Goal: Task Accomplishment & Management: Manage account settings

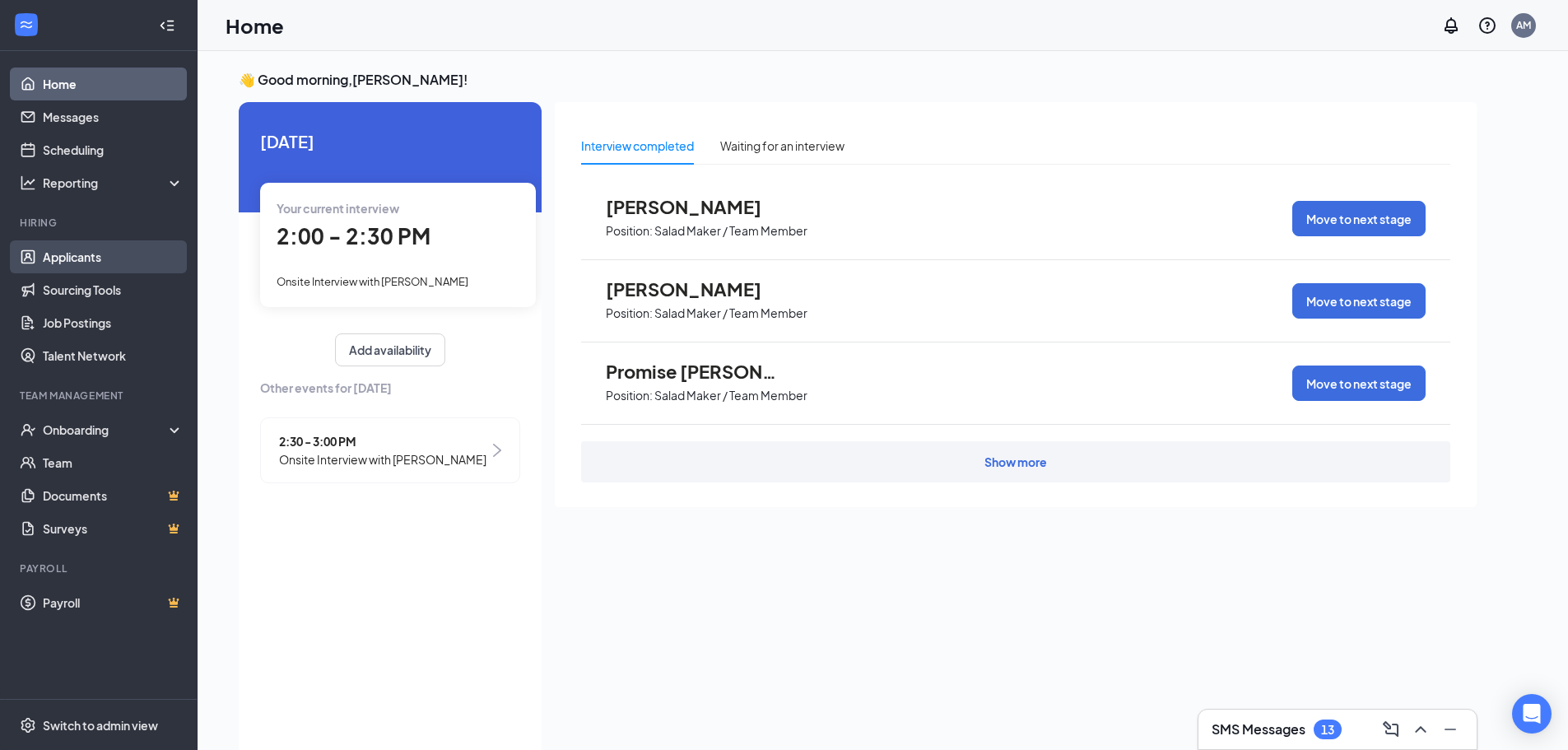
click at [71, 257] on link "Applicants" at bounding box center [113, 257] width 141 height 33
click at [401, 280] on span "Onsite Interview with Lichelle Williams" at bounding box center [373, 282] width 192 height 13
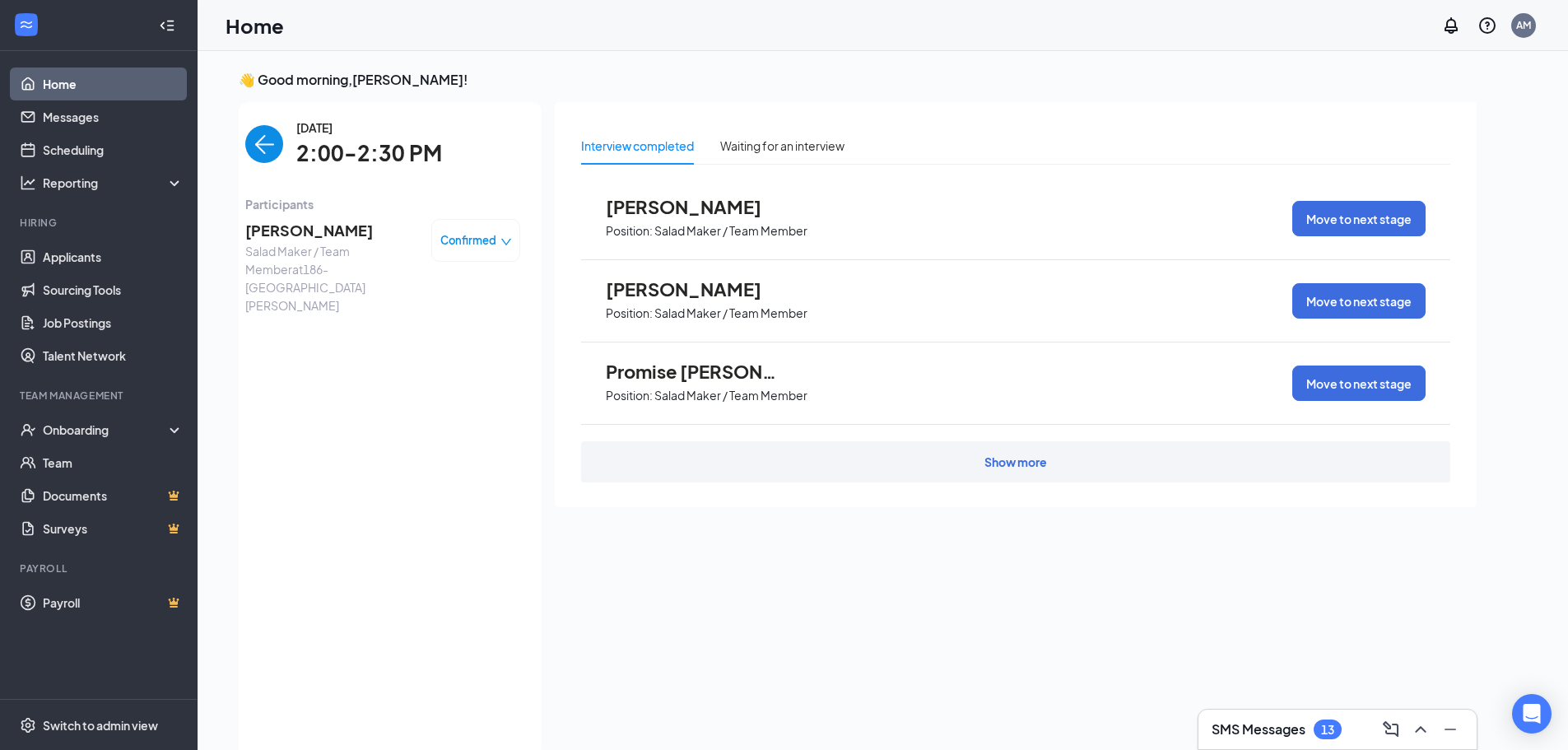
scroll to position [7, 0]
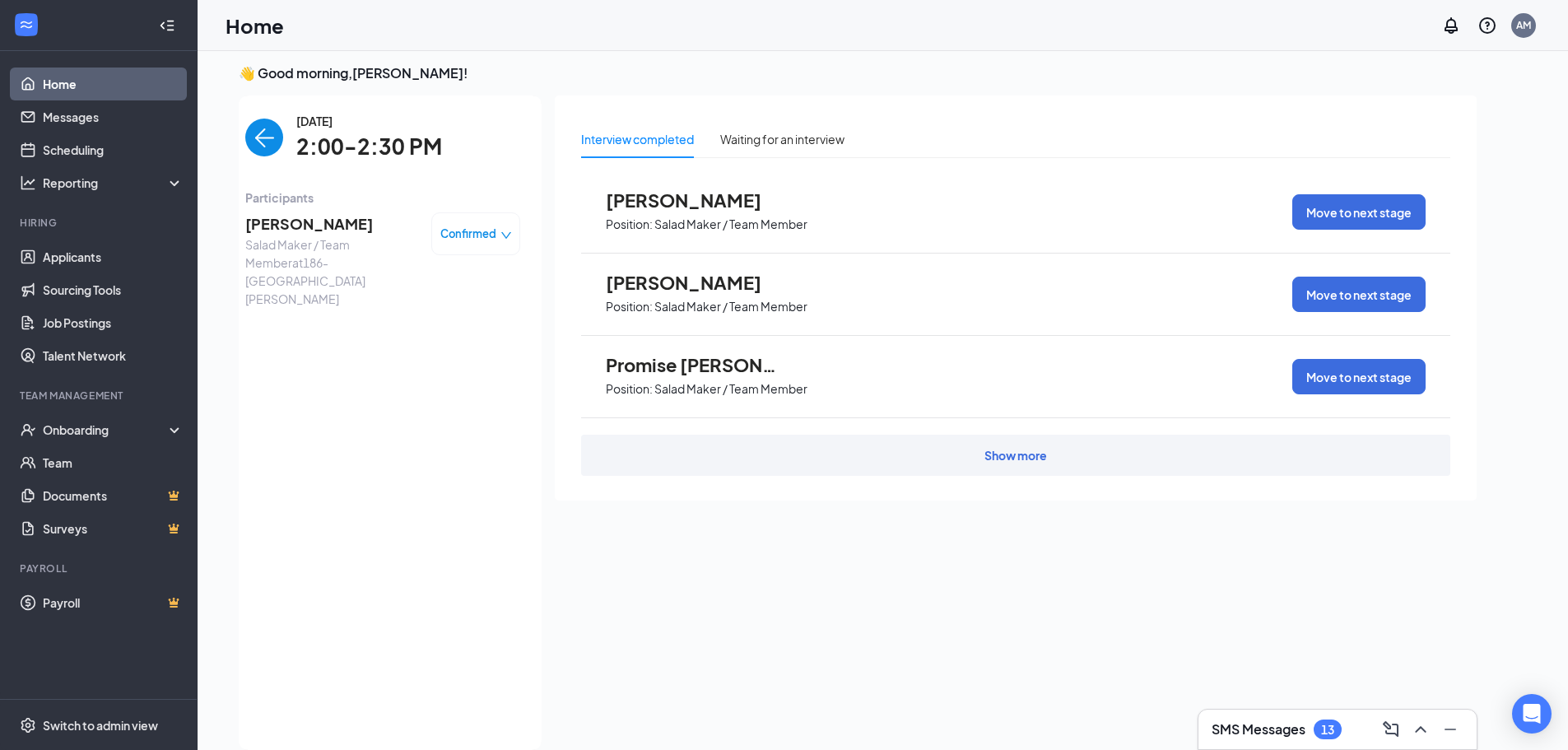
click at [319, 233] on span "Lichelle Williams" at bounding box center [331, 224] width 173 height 23
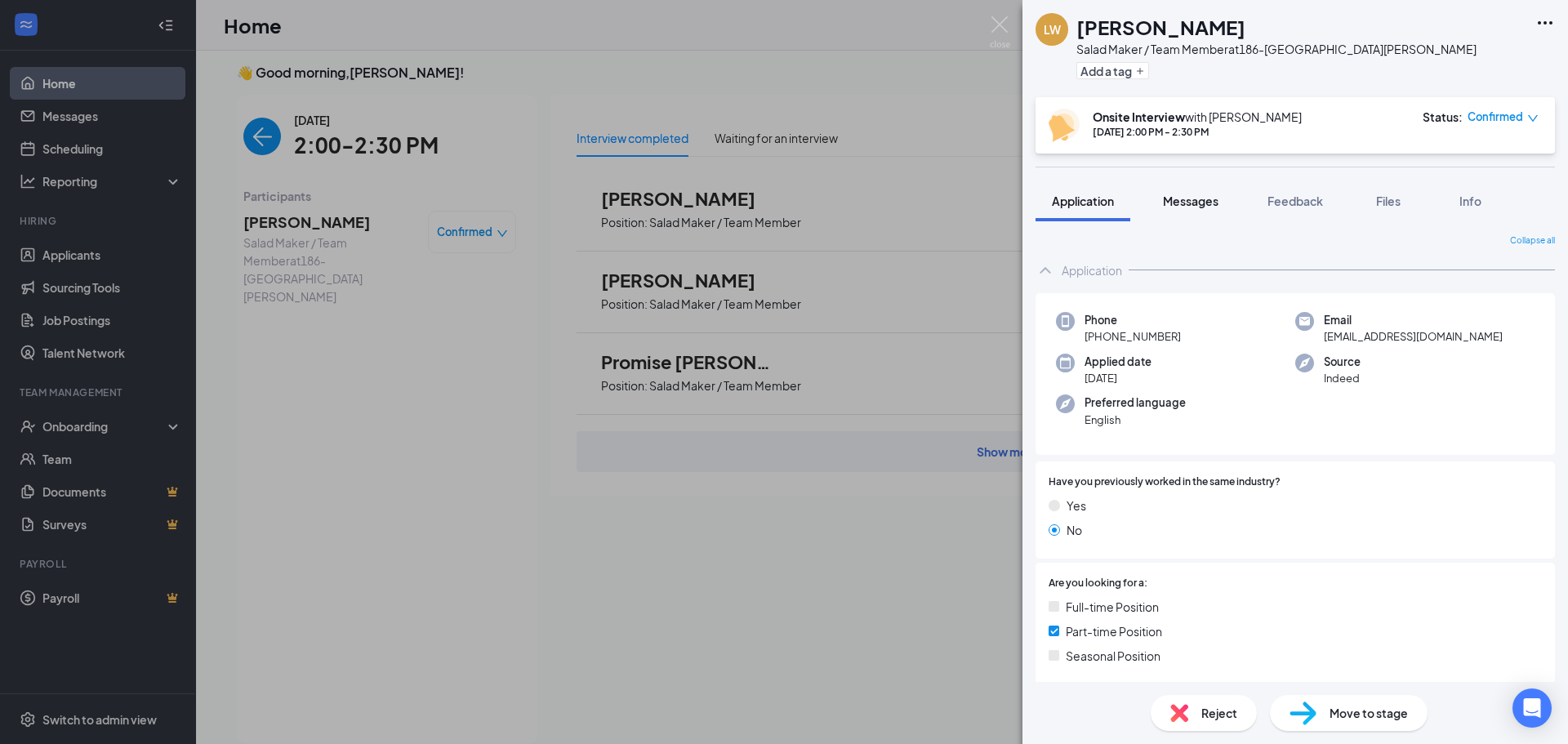
click at [1199, 195] on span "Messages" at bounding box center [1191, 201] width 56 height 15
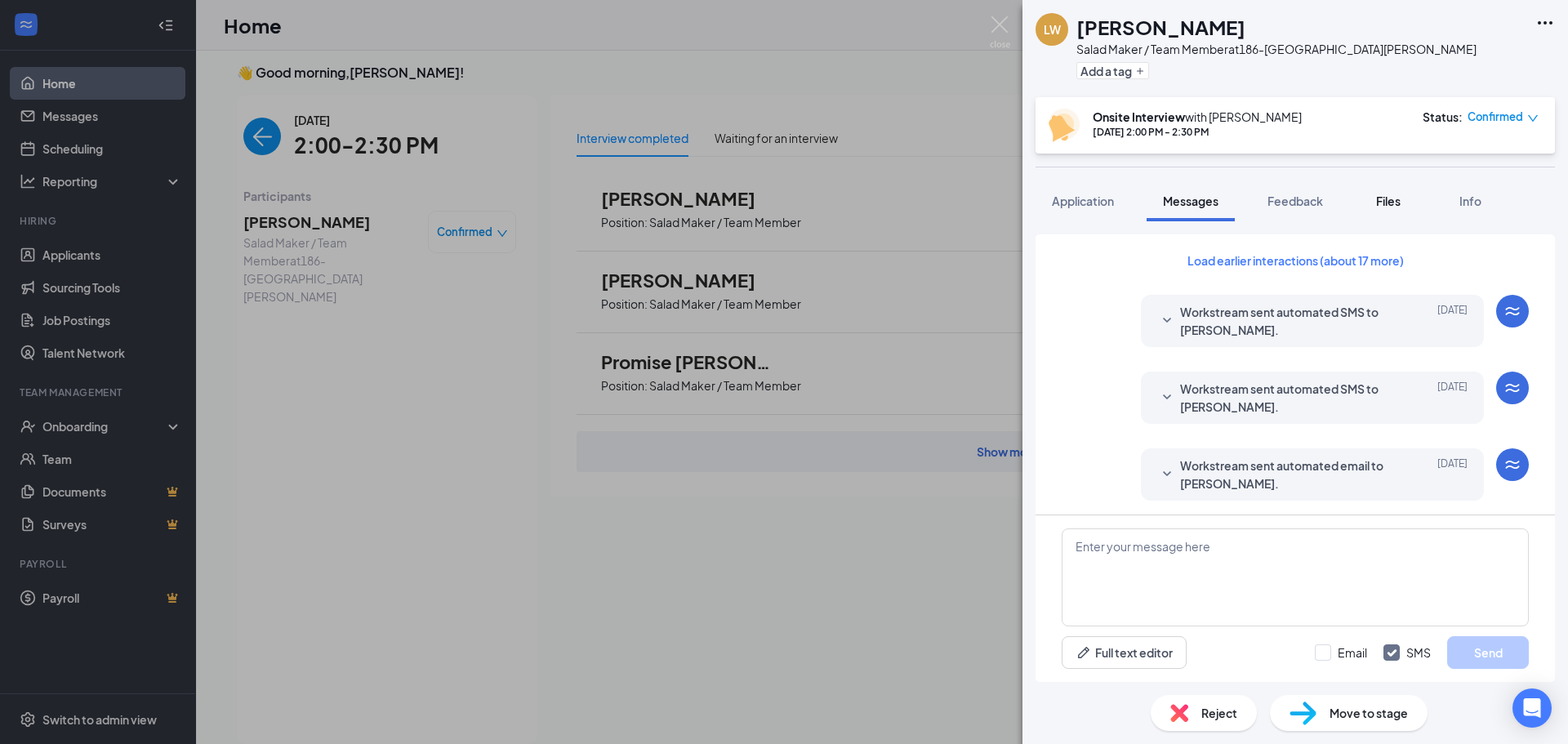
click at [1394, 198] on span "Files" at bounding box center [1388, 201] width 24 height 15
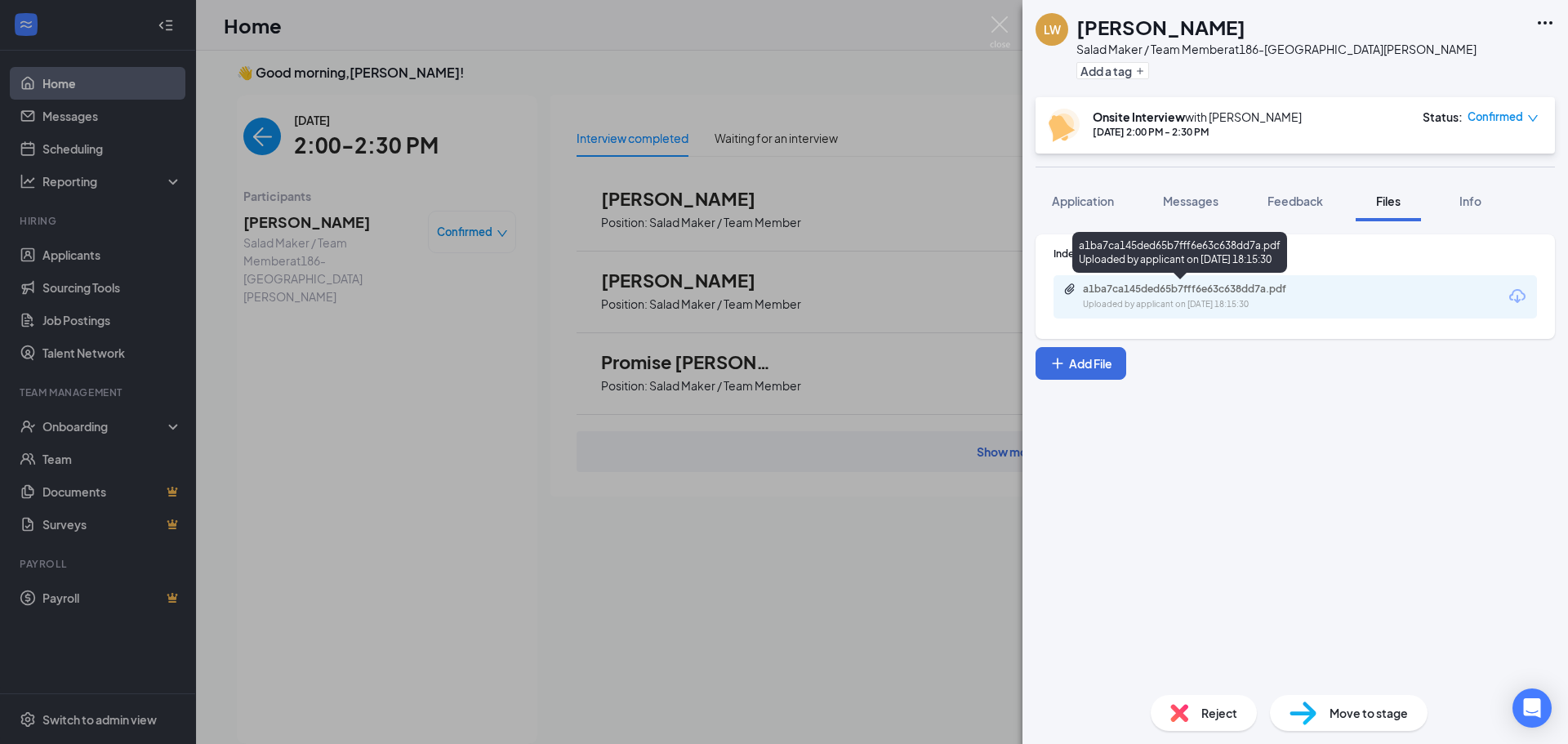
click at [1213, 295] on div "a1ba7ca145ded65b7fff6e63c638dd7a.pdf" at bounding box center [1196, 289] width 228 height 13
drag, startPoint x: 998, startPoint y: 29, endPoint x: 360, endPoint y: 272, distance: 682.7
click at [998, 28] on img at bounding box center [1000, 32] width 20 height 31
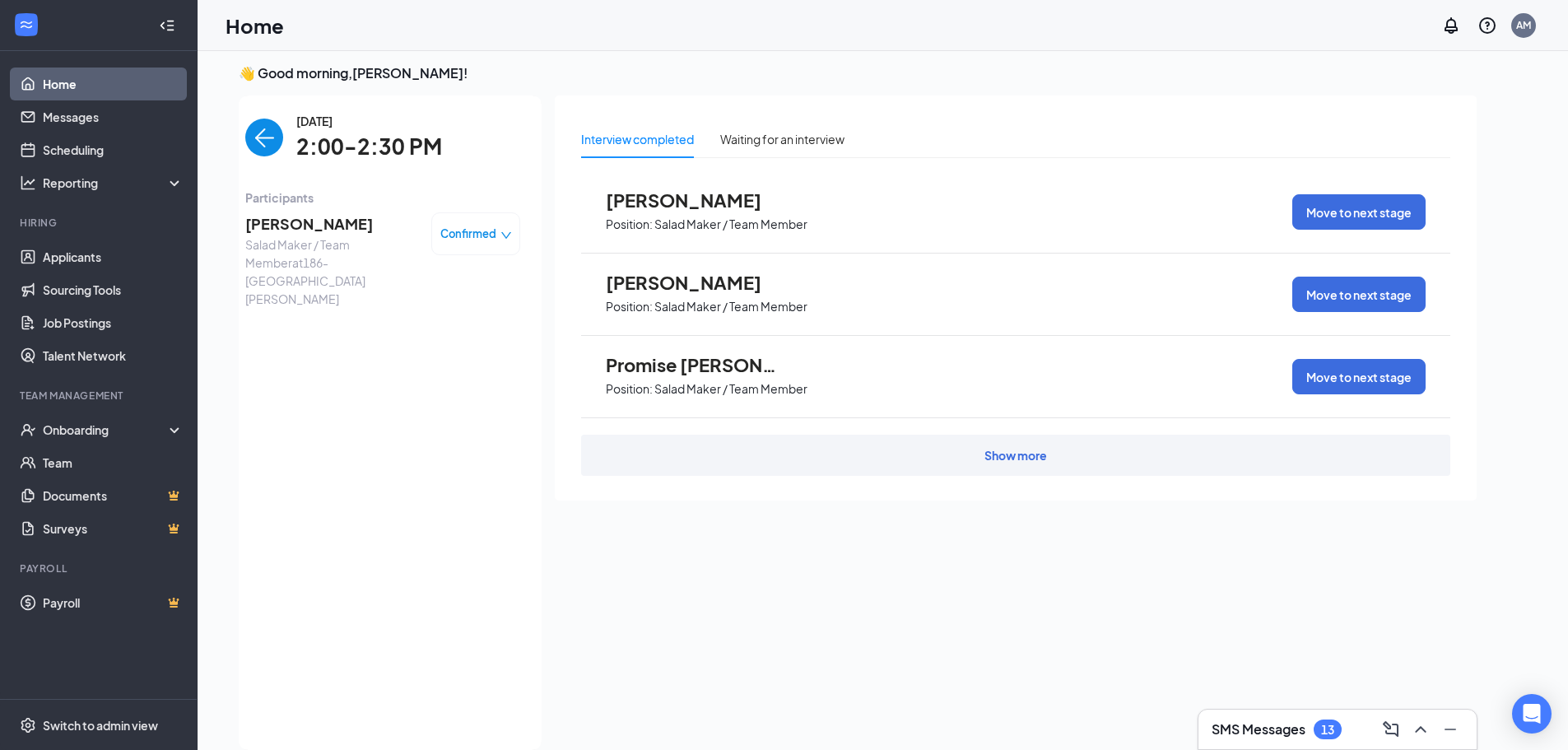
click at [268, 151] on img "back-button" at bounding box center [264, 137] width 38 height 38
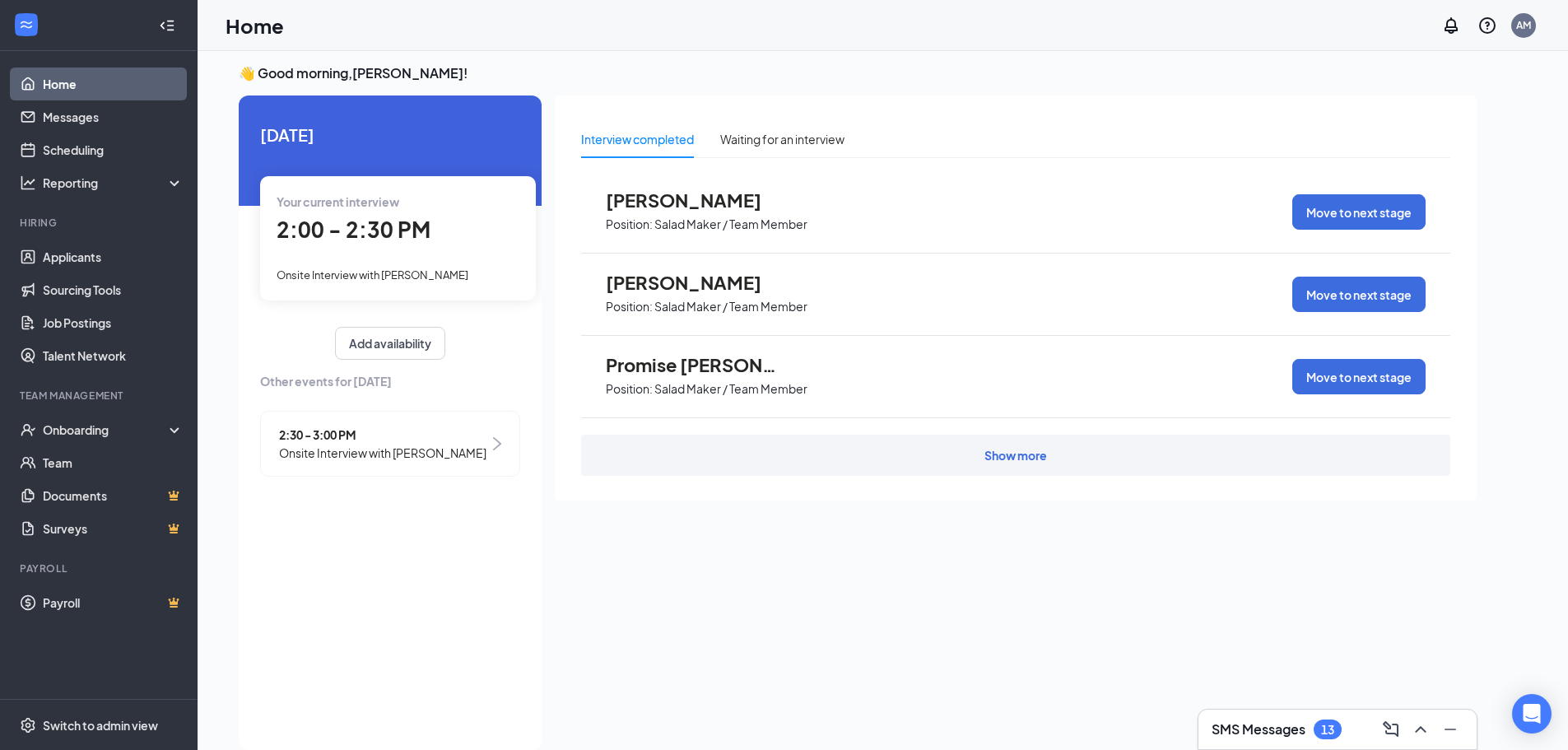
click at [395, 444] on span "Onsite Interview with Michelle Webb" at bounding box center [382, 452] width 207 height 18
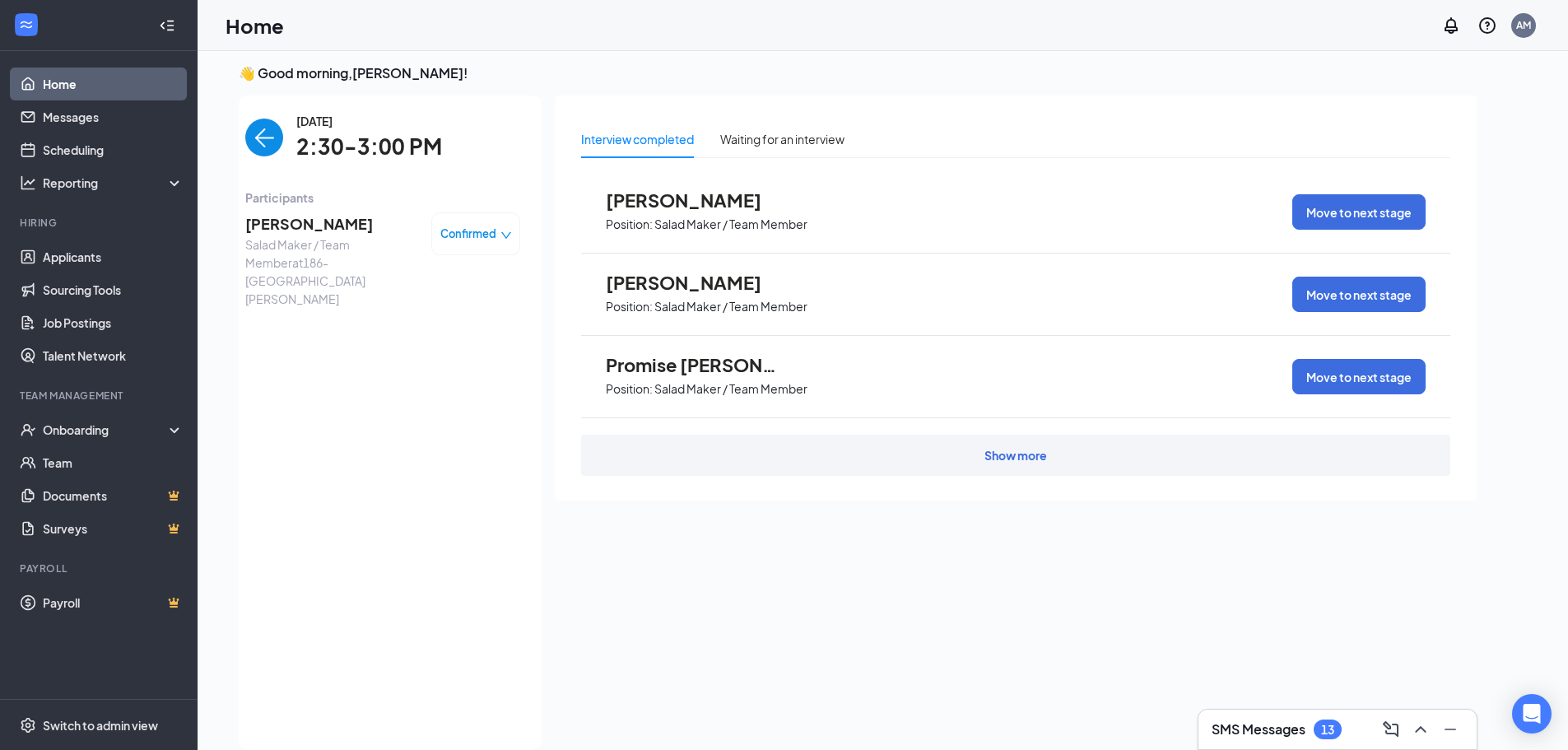
click at [340, 229] on span "Michelle Webb" at bounding box center [331, 224] width 173 height 23
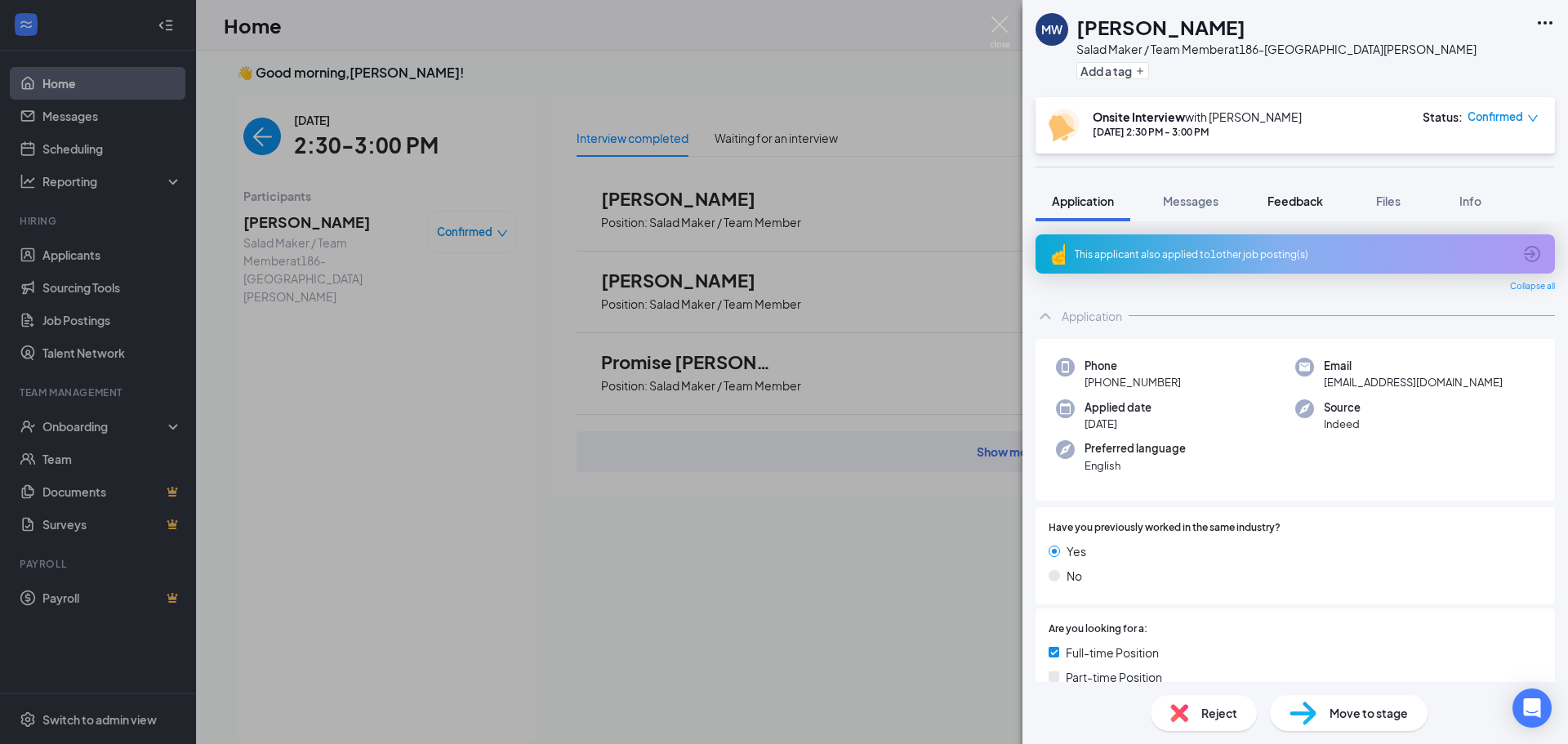
click at [1285, 202] on span "Feedback" at bounding box center [1295, 201] width 56 height 15
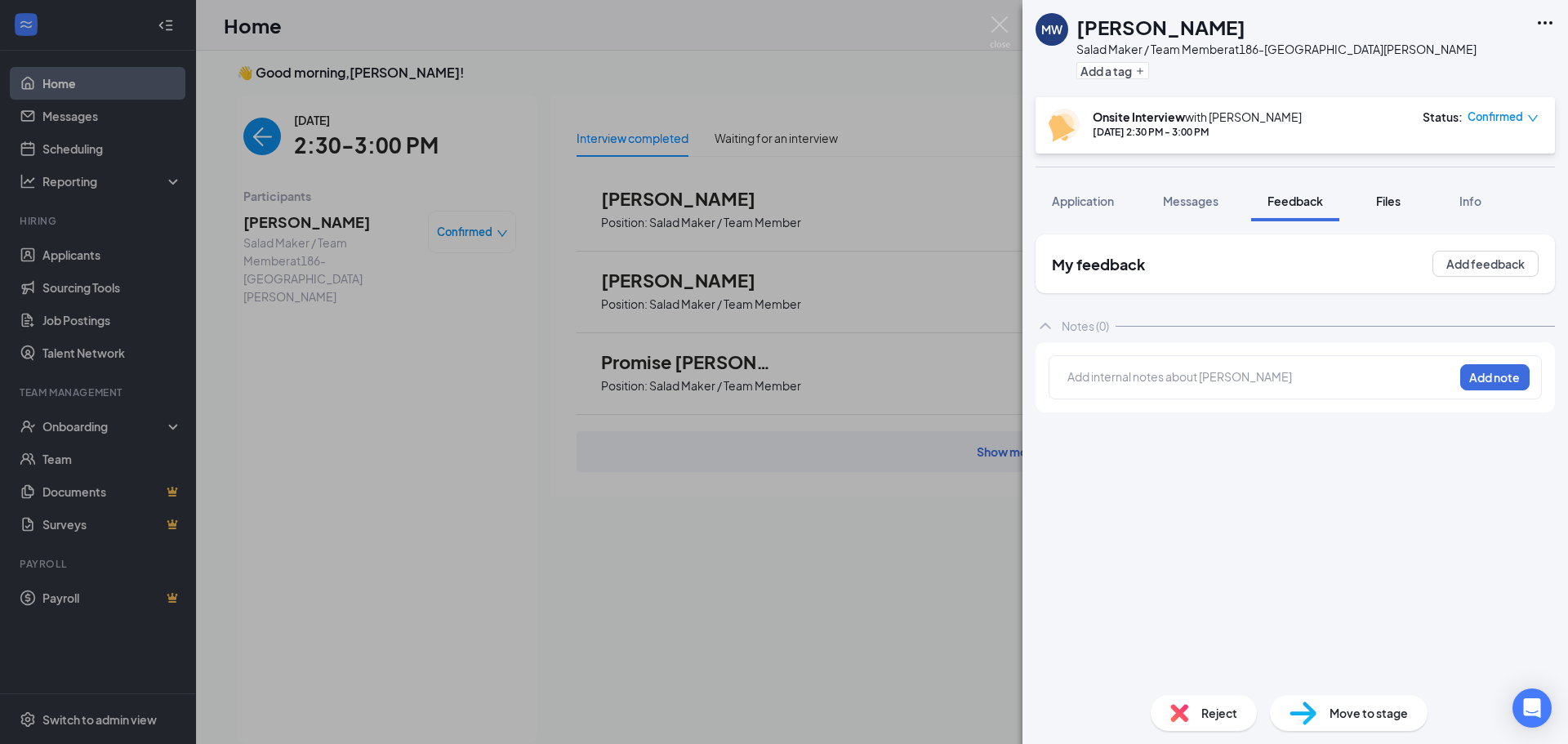
click at [1389, 197] on span "Files" at bounding box center [1388, 201] width 24 height 15
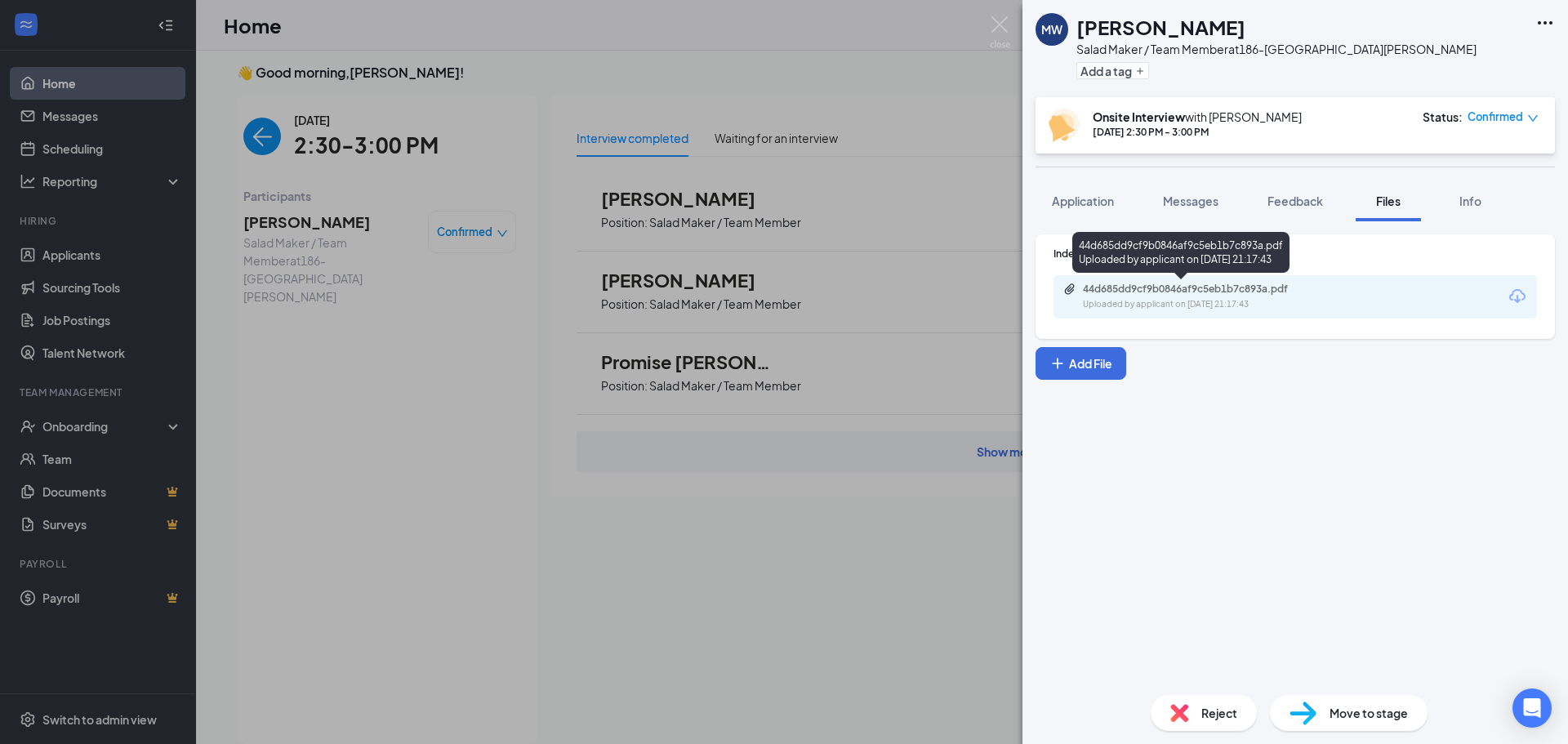
click at [1177, 303] on div "Uploaded by applicant on Sep 11, 2025 at 21:17:43" at bounding box center [1204, 304] width 245 height 13
click at [427, 425] on div "MW Michelle Webb Salad Maker / Team Member at 186-East Cobb Add a tag Onsite In…" at bounding box center [784, 372] width 1568 height 744
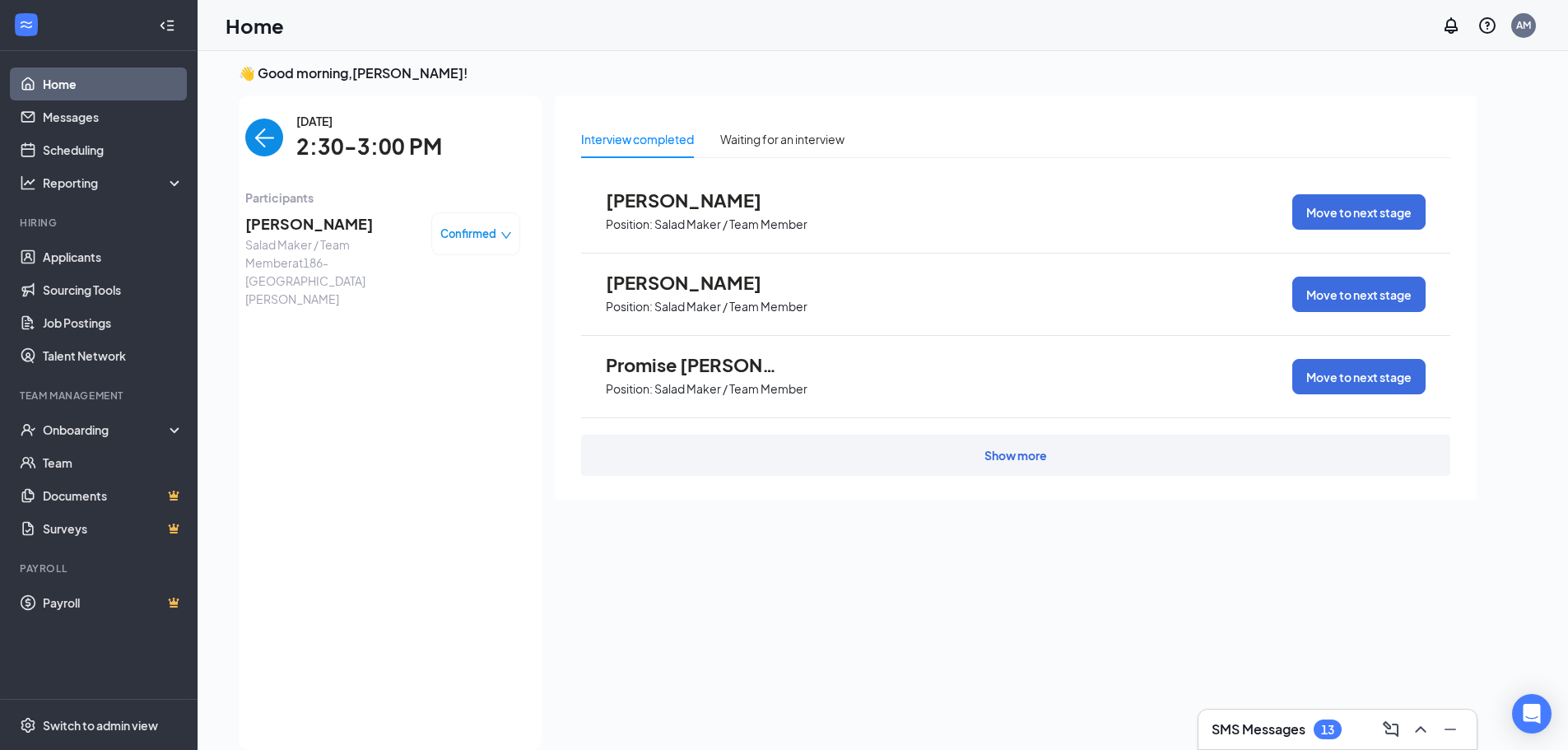
click at [273, 132] on img "back-button" at bounding box center [264, 137] width 38 height 38
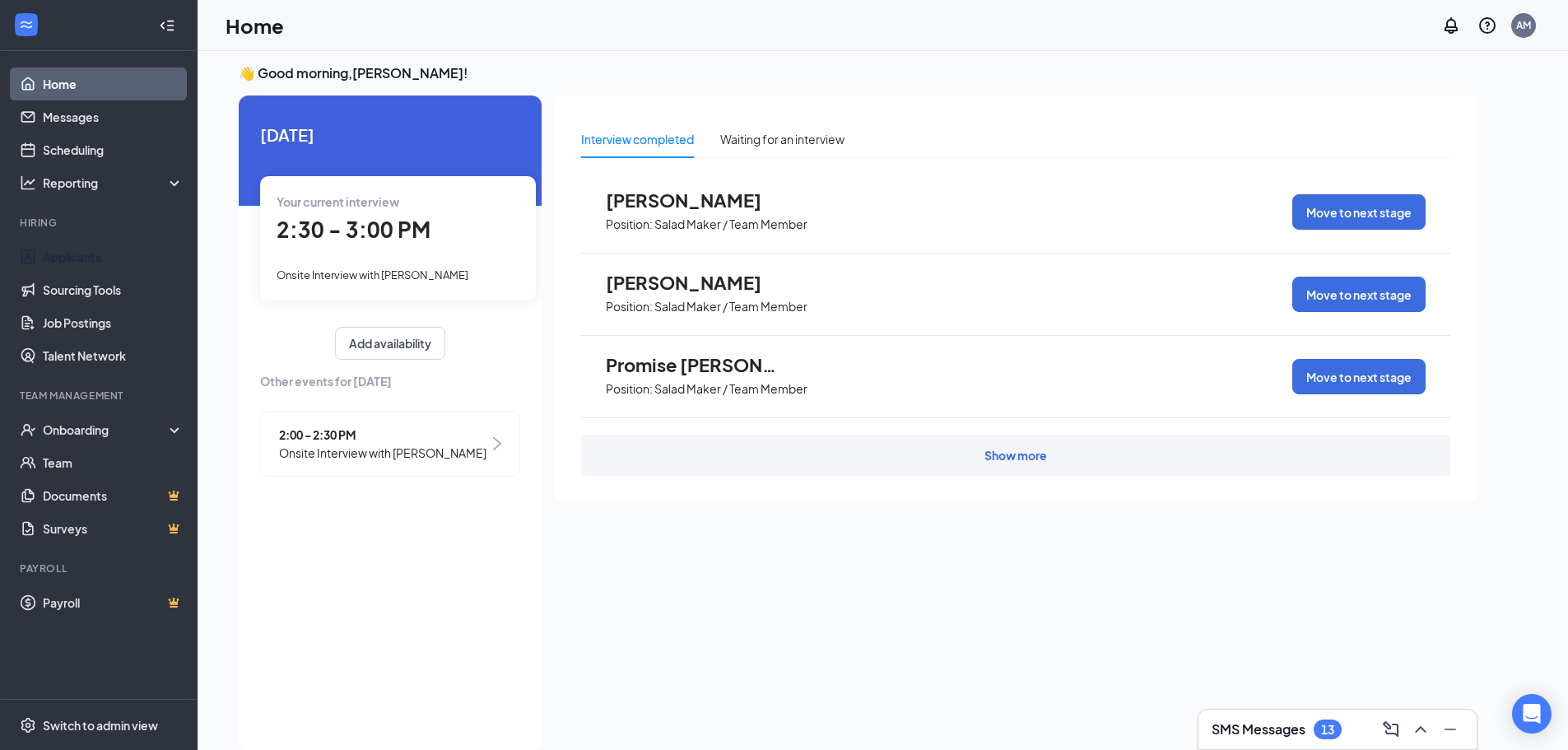
drag, startPoint x: 86, startPoint y: 257, endPoint x: 332, endPoint y: 177, distance: 258.7
click at [86, 257] on link "Applicants" at bounding box center [113, 257] width 141 height 33
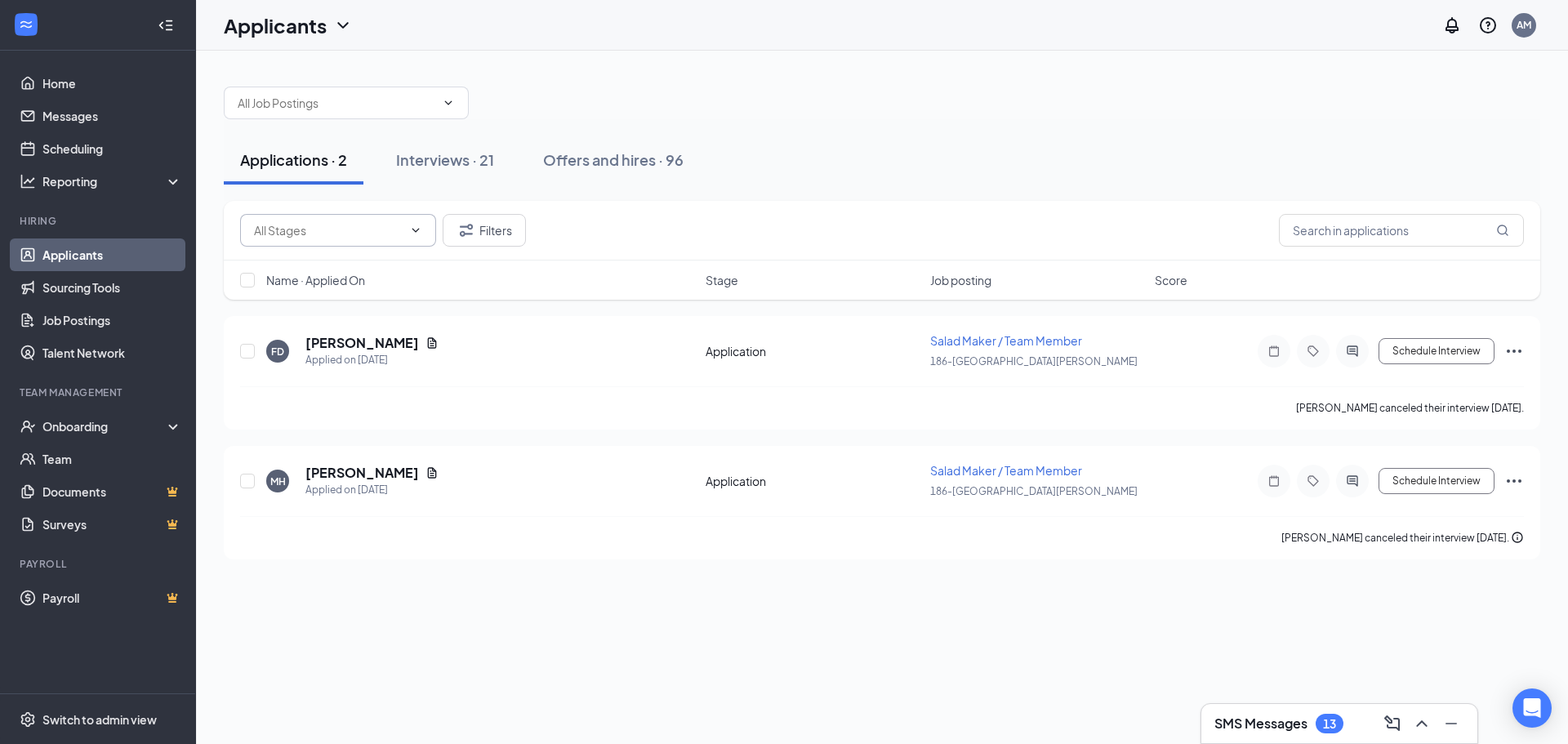
click at [359, 226] on input "text" at bounding box center [328, 229] width 149 height 18
click at [475, 167] on div "Interviews · 21" at bounding box center [445, 160] width 98 height 20
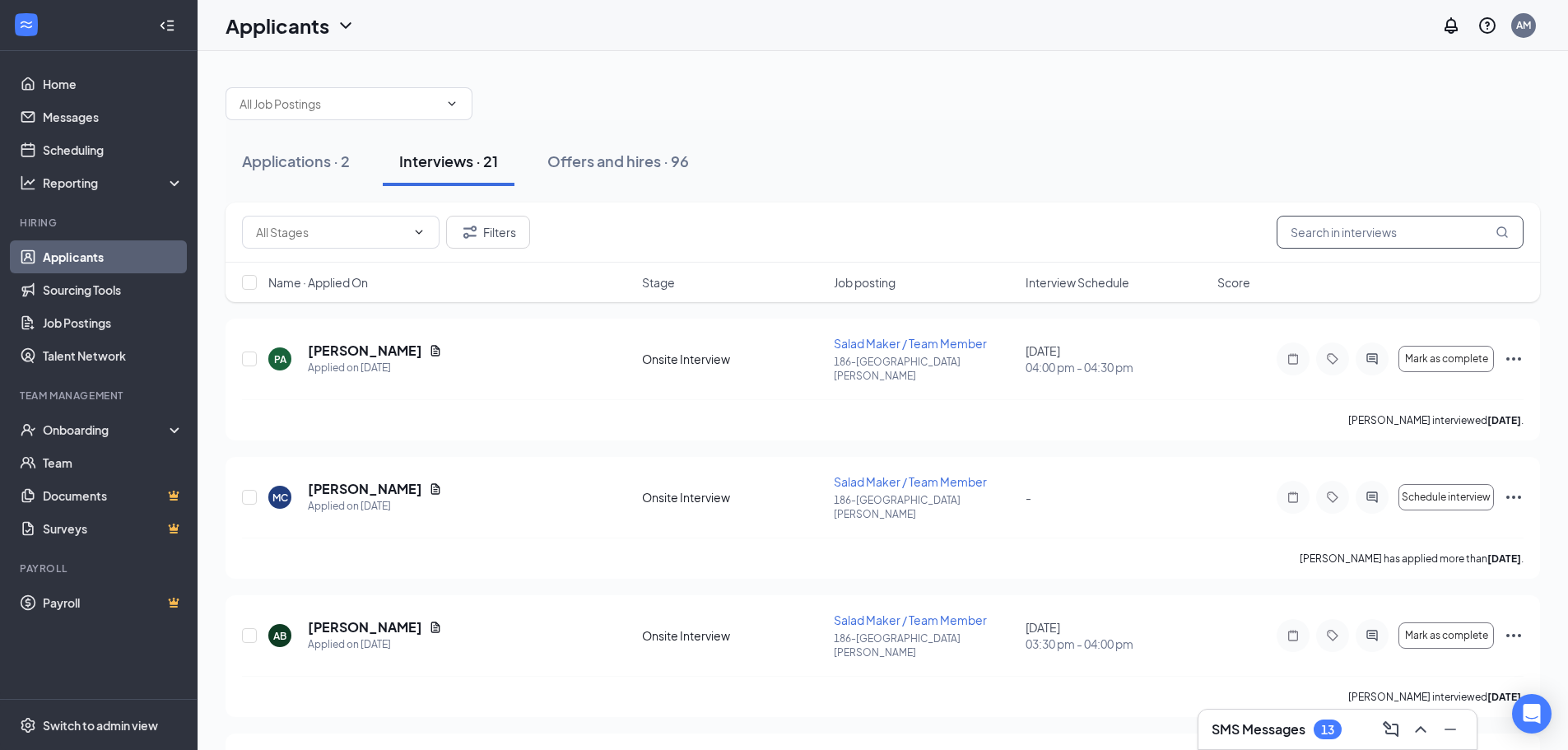
click at [1355, 225] on input "text" at bounding box center [1400, 231] width 247 height 33
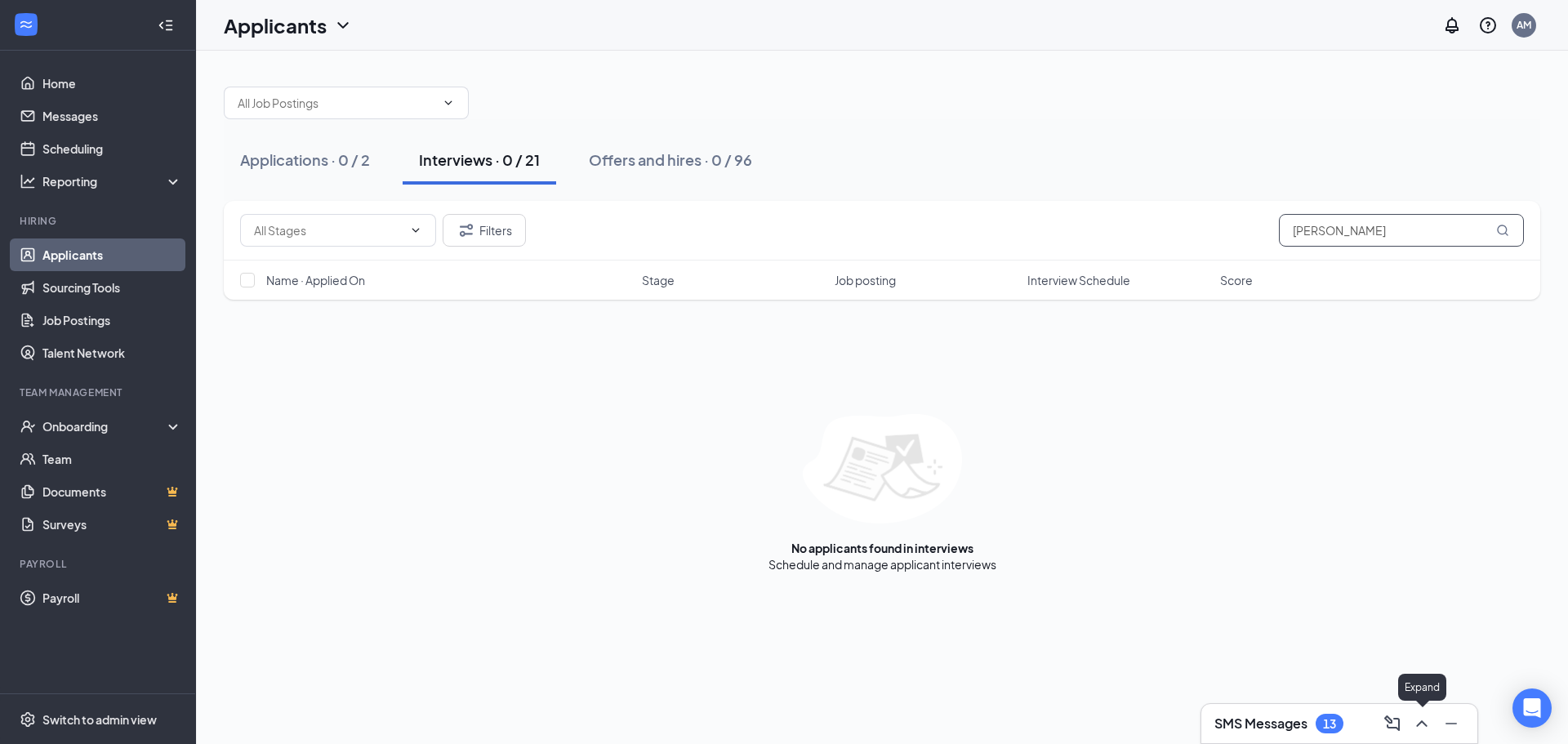
type input "tony"
click at [1420, 727] on icon "ChevronUp" at bounding box center [1421, 723] width 19 height 19
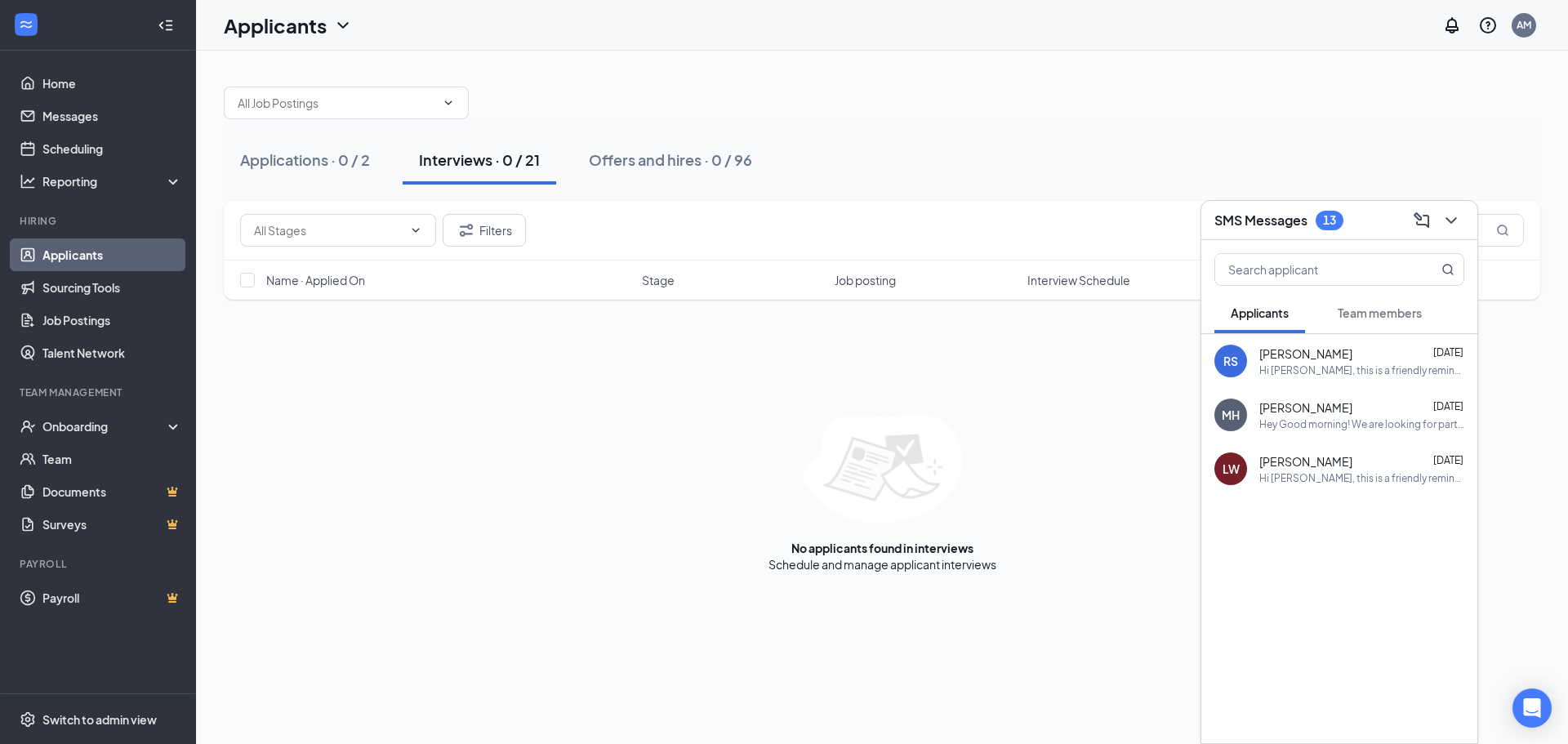
click at [1366, 308] on span "Team members" at bounding box center [1379, 313] width 84 height 15
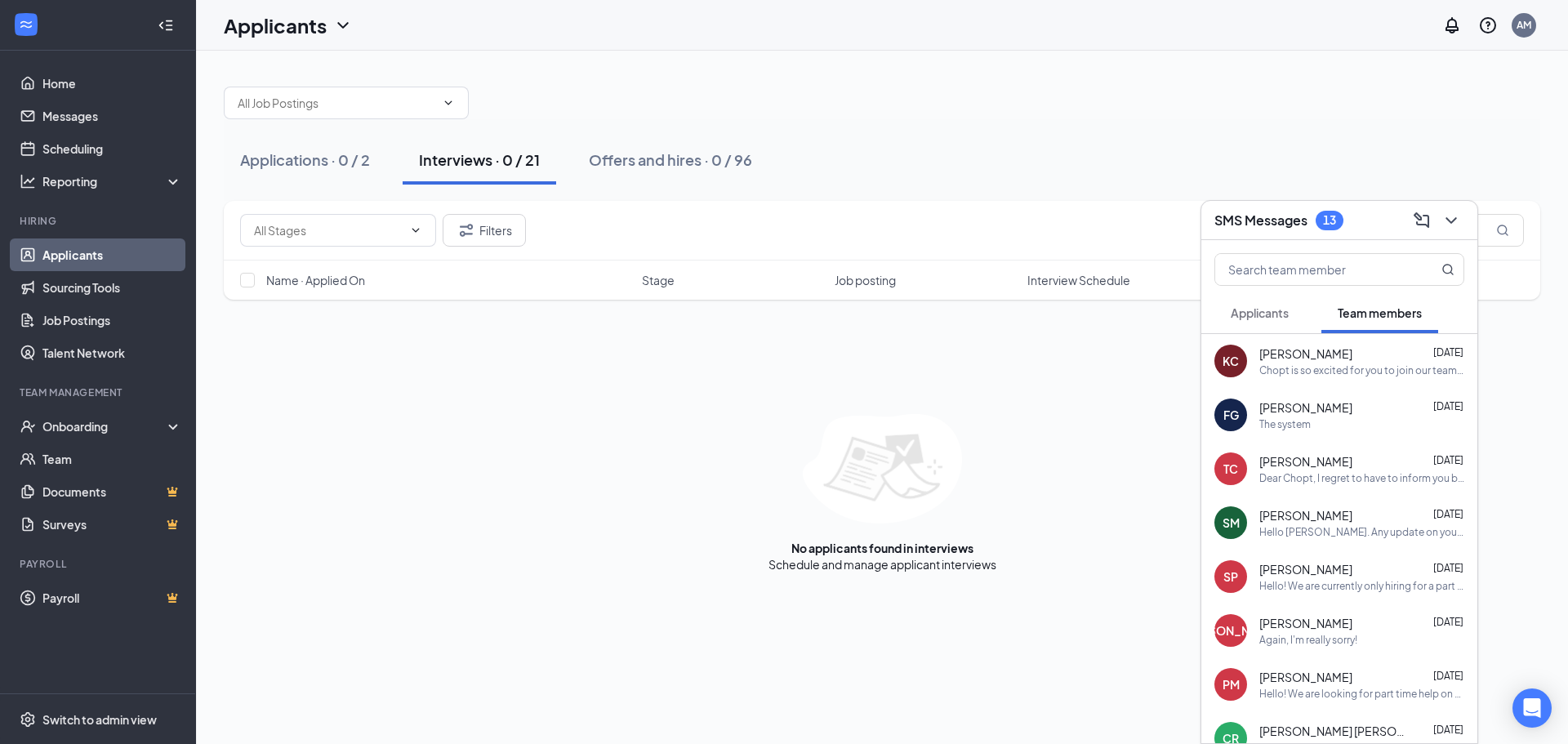
click at [1296, 352] on span "Khalia Carter" at bounding box center [1305, 353] width 93 height 17
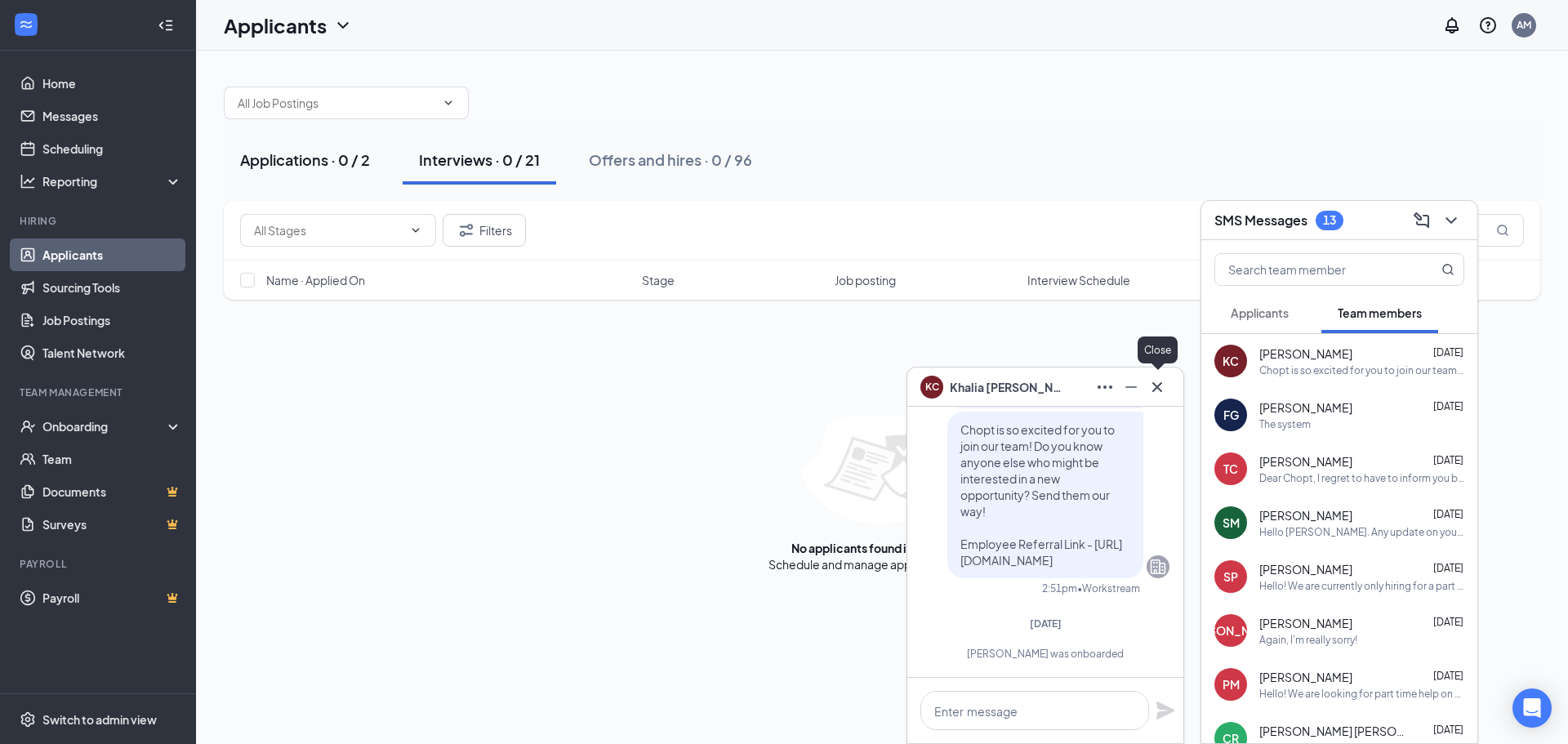
click at [1161, 391] on icon "Cross" at bounding box center [1156, 386] width 10 height 10
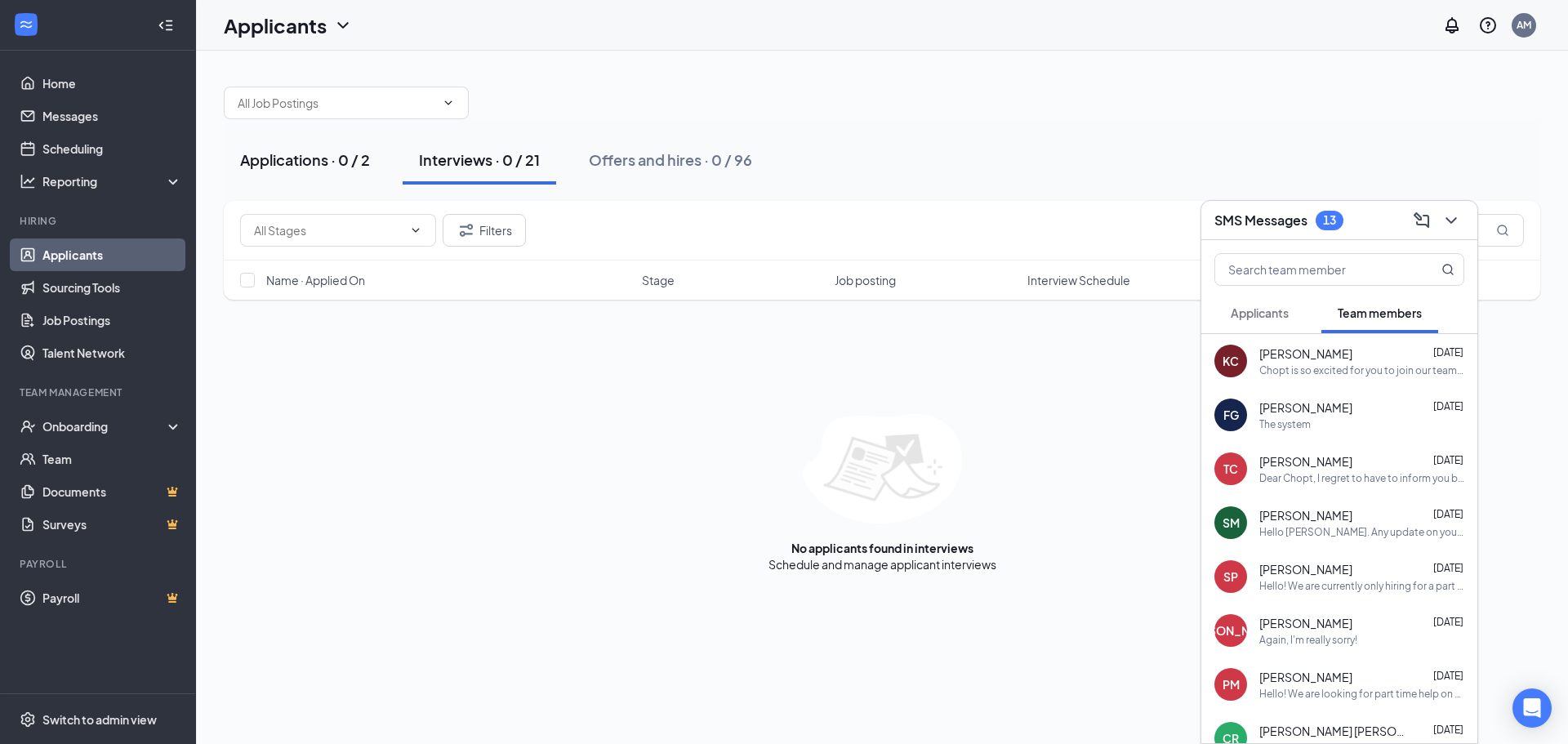
click at [306, 168] on div "Applications · 0 / 2" at bounding box center [305, 160] width 130 height 20
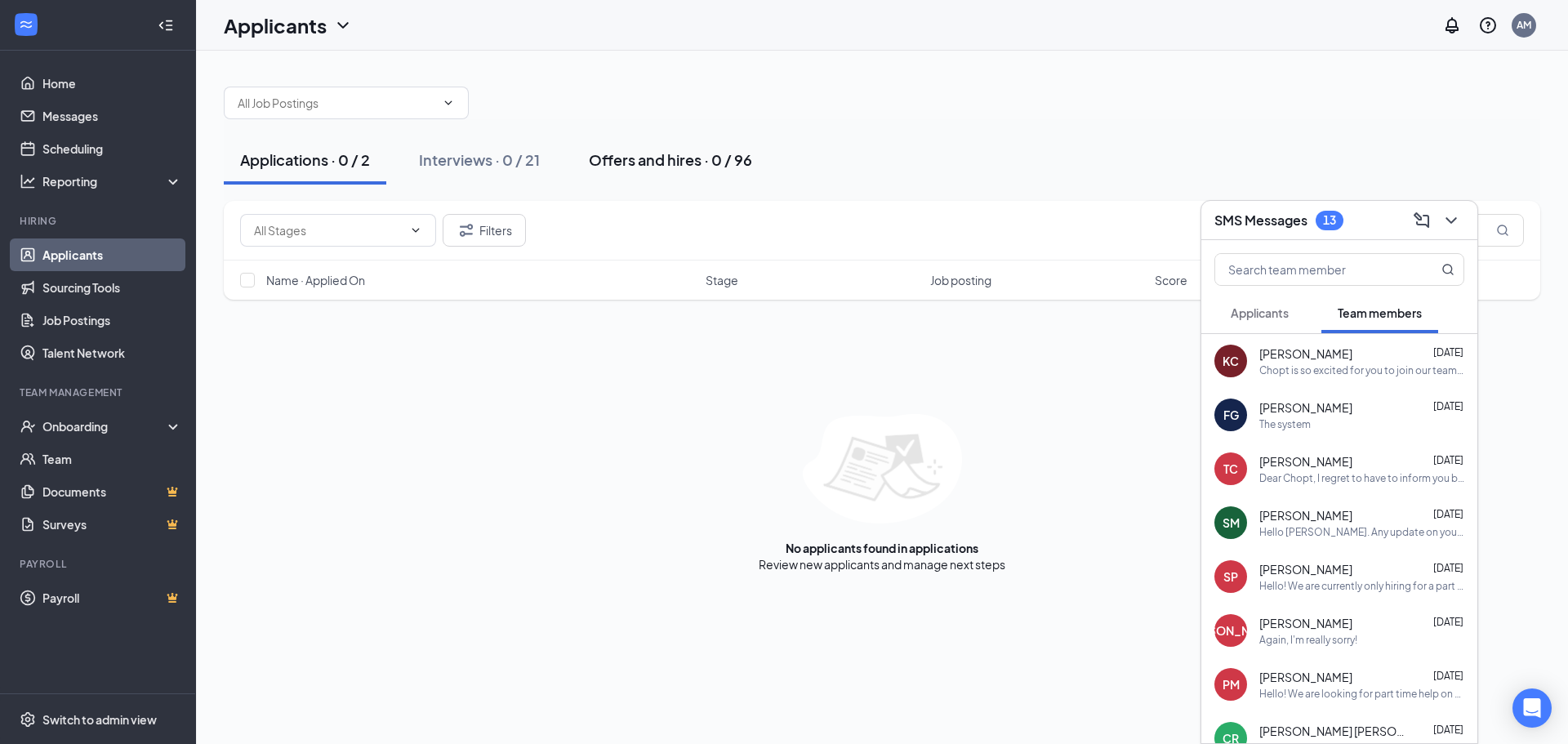
click at [680, 167] on div "Offers and hires · 0 / 96" at bounding box center [670, 160] width 164 height 20
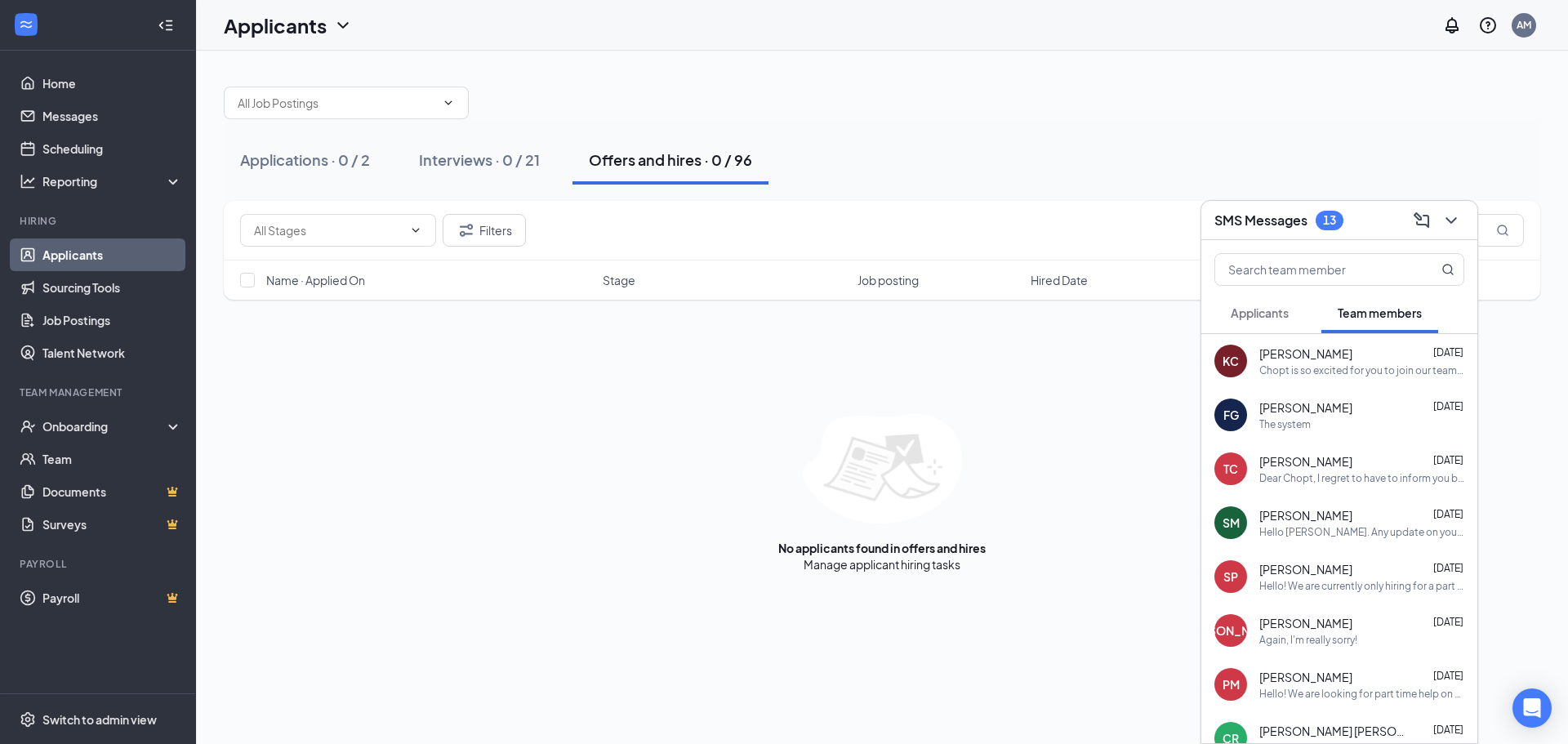
click at [1453, 219] on icon "ChevronDown" at bounding box center [1450, 220] width 10 height 6
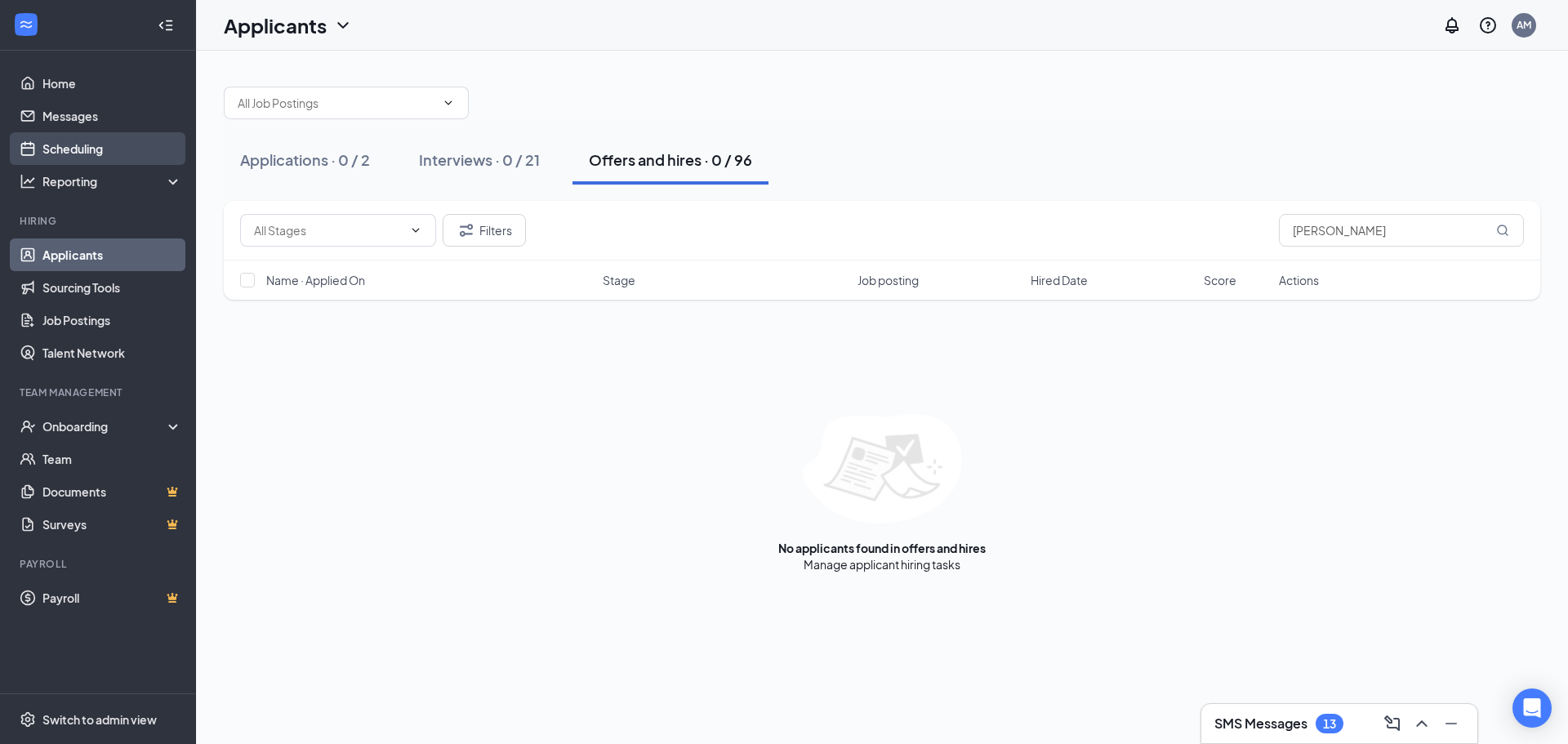
click at [73, 146] on link "Scheduling" at bounding box center [112, 148] width 140 height 32
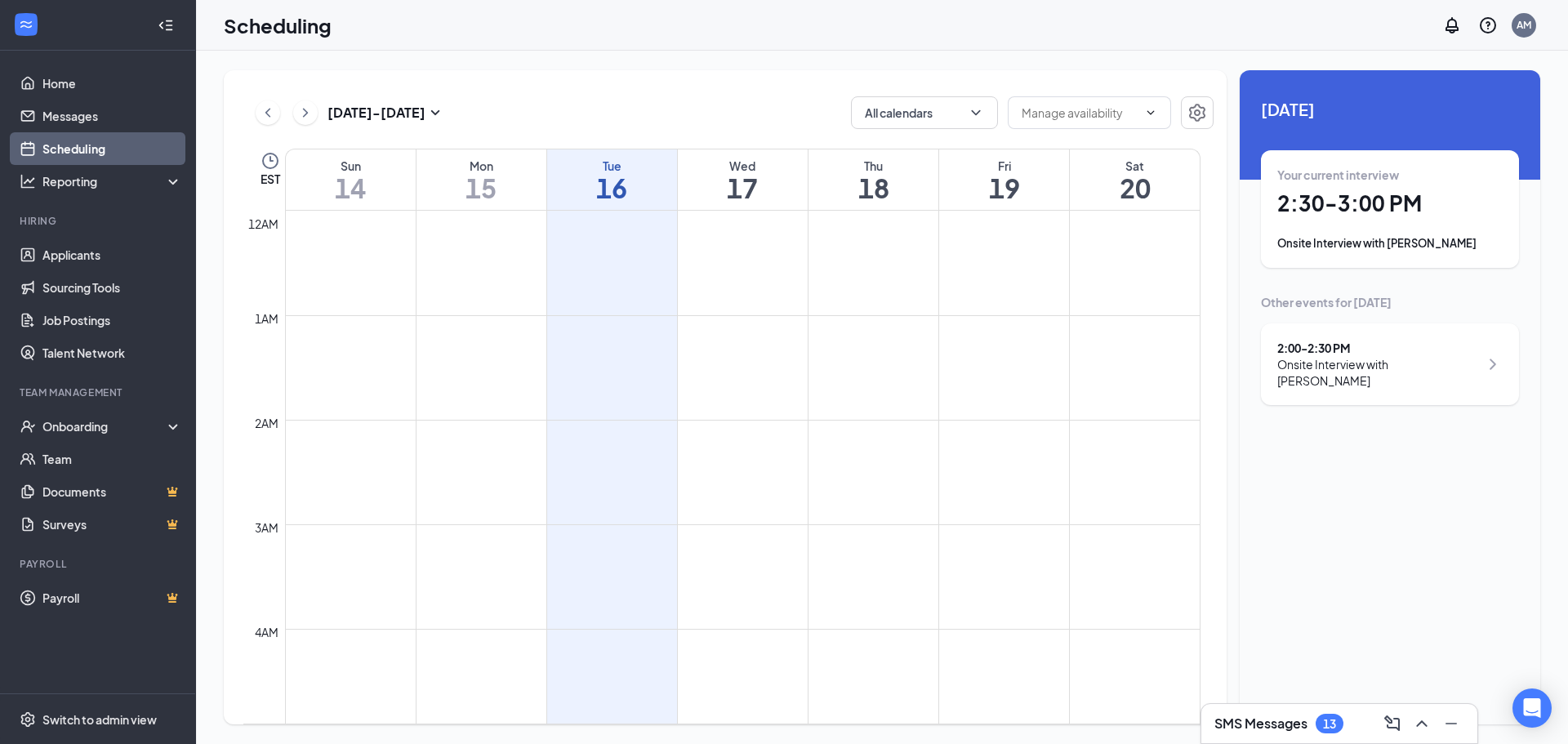
scroll to position [803, 0]
click at [80, 265] on link "Applicants" at bounding box center [112, 254] width 140 height 32
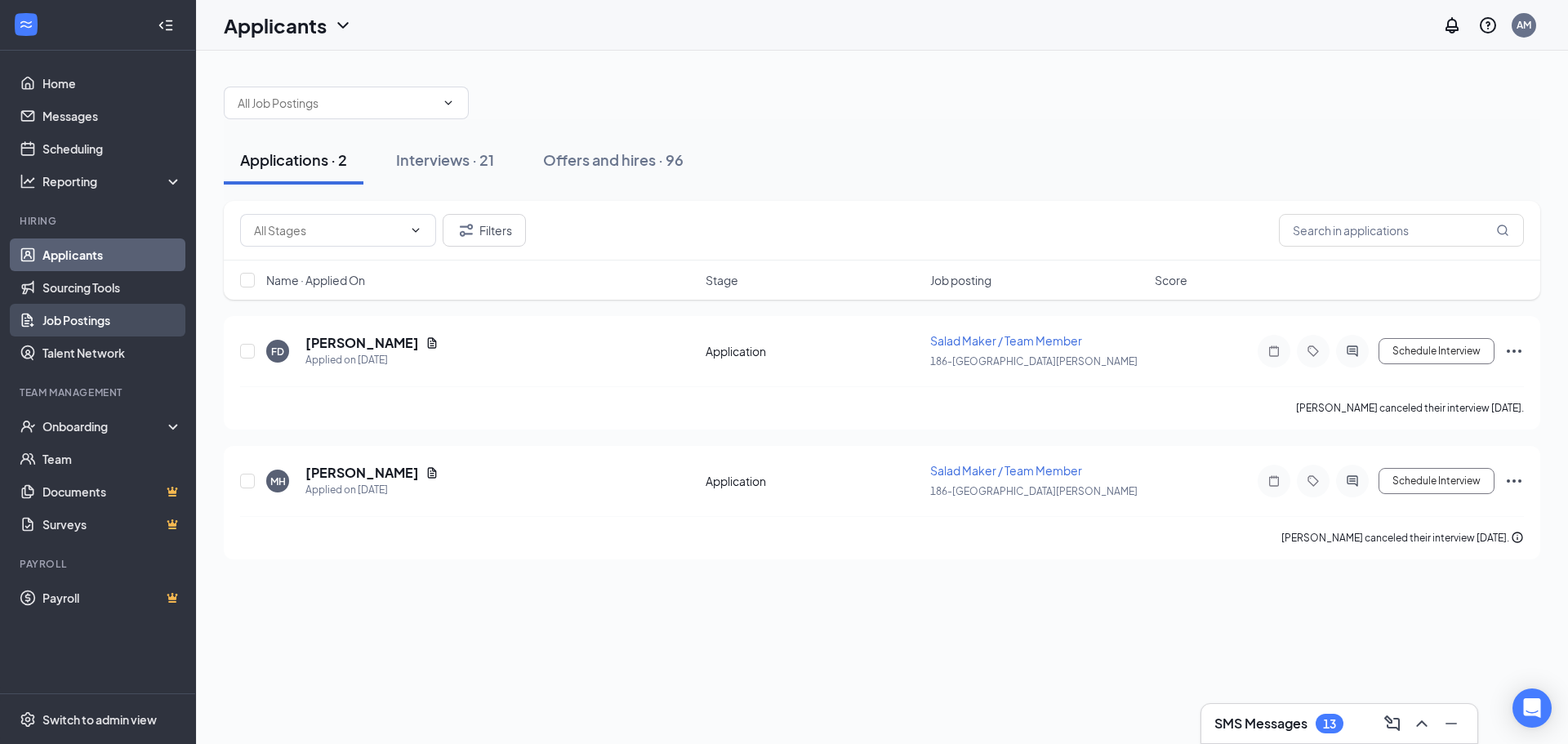
click at [86, 314] on link "Job Postings" at bounding box center [112, 319] width 140 height 32
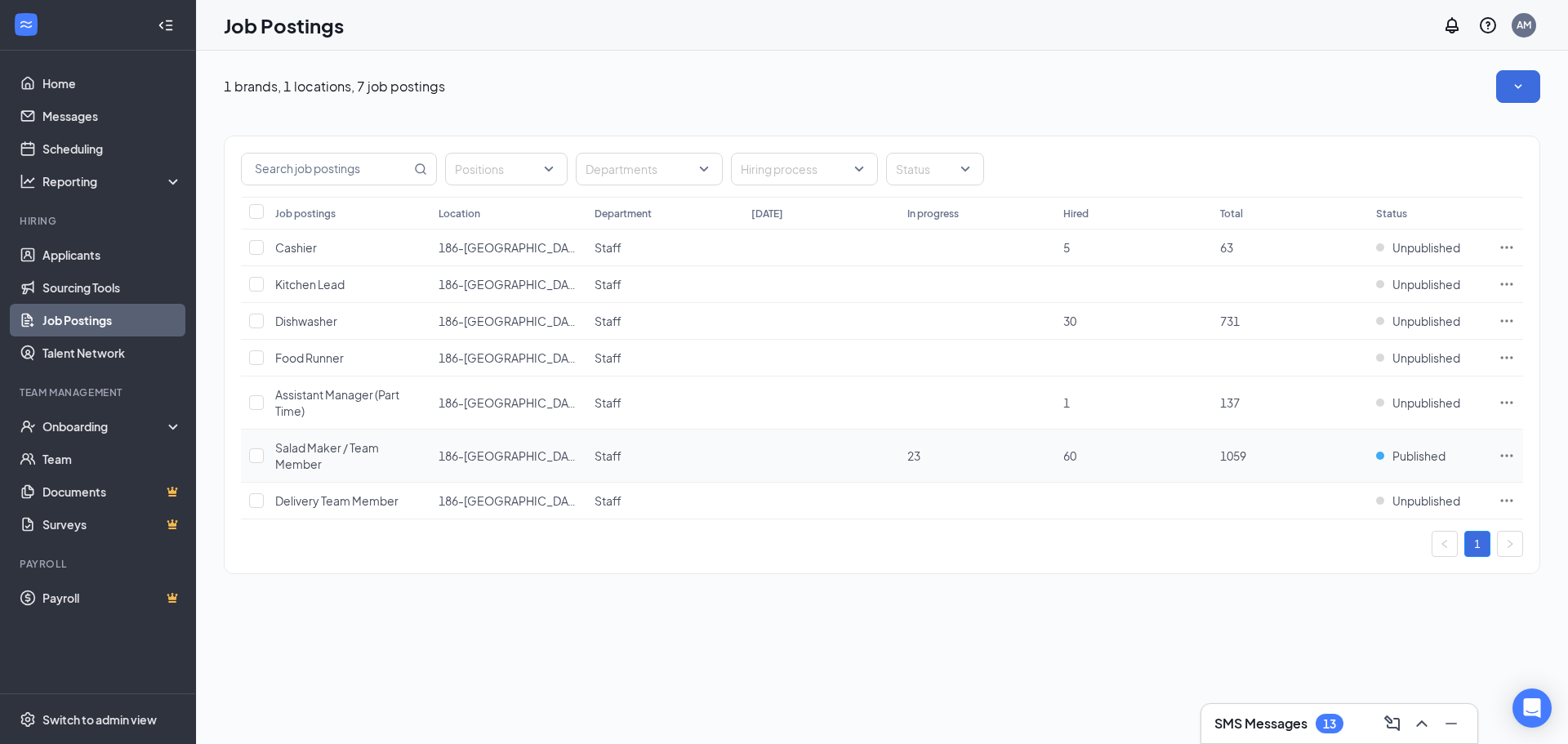
click at [1507, 456] on icon "Ellipses" at bounding box center [1506, 455] width 12 height 3
click at [1330, 564] on span "Link to job posting" at bounding box center [1330, 558] width 95 height 15
click at [1511, 456] on icon "Ellipses" at bounding box center [1506, 455] width 12 height 3
click at [1102, 677] on div "1 brands, 1 locations, 7 job postings Positions Departments Hiring process Stat…" at bounding box center [882, 397] width 1372 height 693
